Goal: Find specific page/section: Find specific page/section

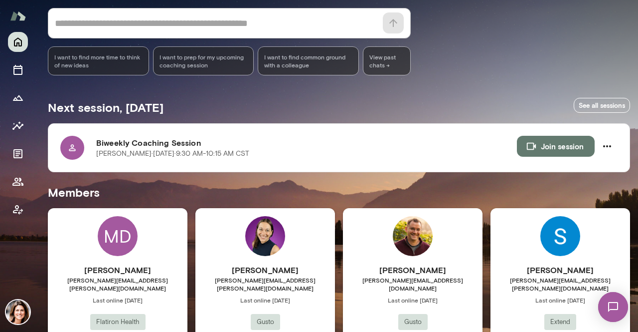
scroll to position [150, 0]
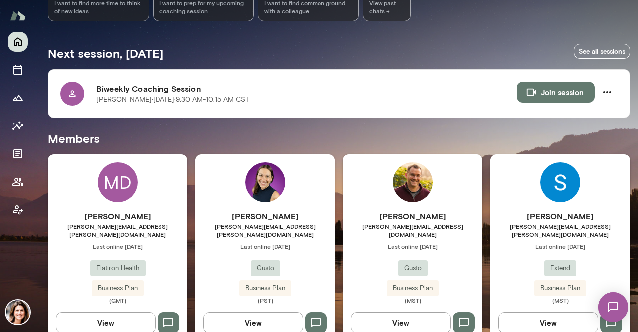
click at [130, 224] on span "[PERSON_NAME][EMAIL_ADDRESS][PERSON_NAME][DOMAIN_NAME]" at bounding box center [118, 230] width 140 height 16
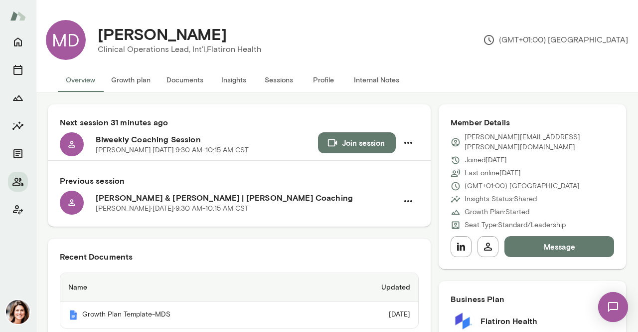
click at [229, 81] on button "Insights" at bounding box center [233, 80] width 45 height 24
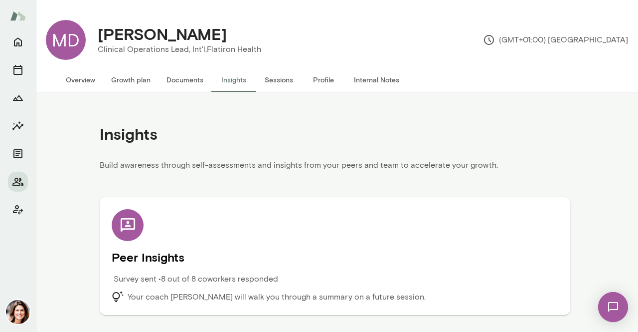
click at [276, 77] on button "Sessions" at bounding box center [278, 80] width 45 height 24
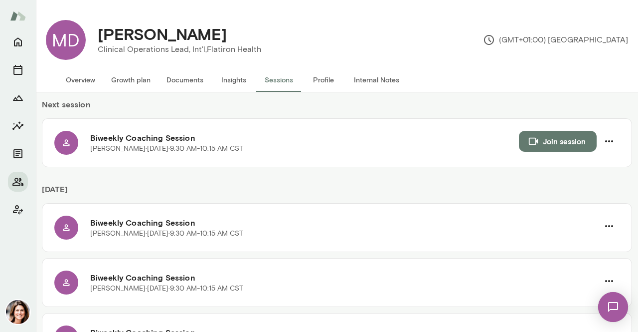
scroll to position [100, 0]
